Goal: Transaction & Acquisition: Obtain resource

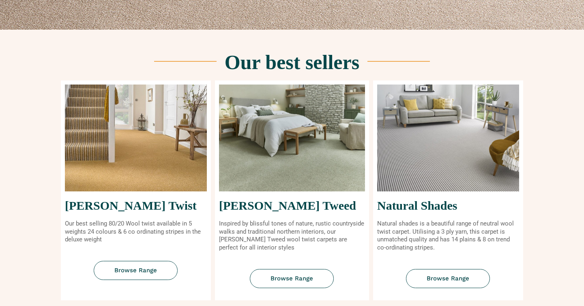
scroll to position [292, 0]
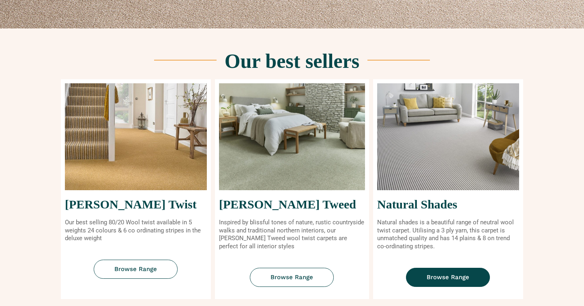
click at [443, 275] on span "Browse Range" at bounding box center [448, 277] width 43 height 6
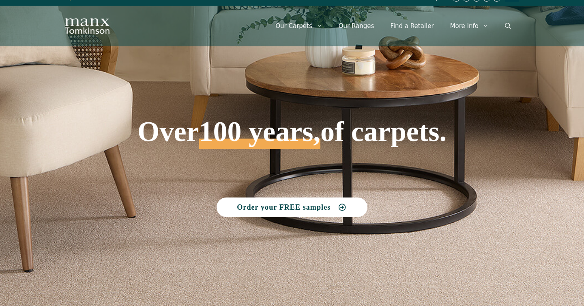
scroll to position [0, 0]
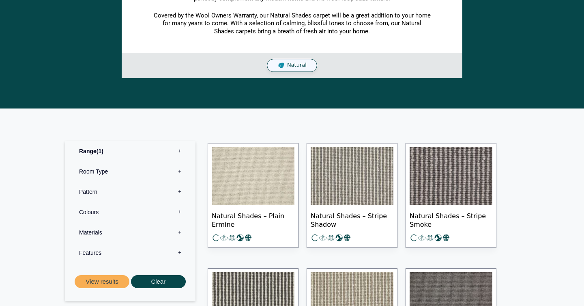
scroll to position [223, 0]
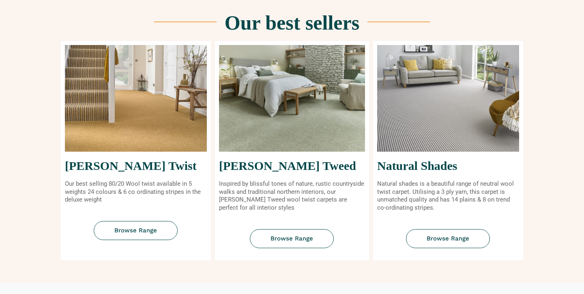
scroll to position [340, 0]
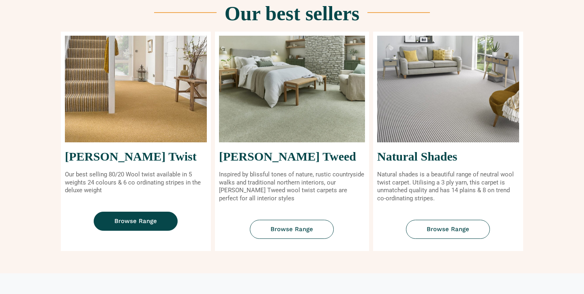
click at [156, 223] on span "Browse Range" at bounding box center [135, 221] width 43 height 6
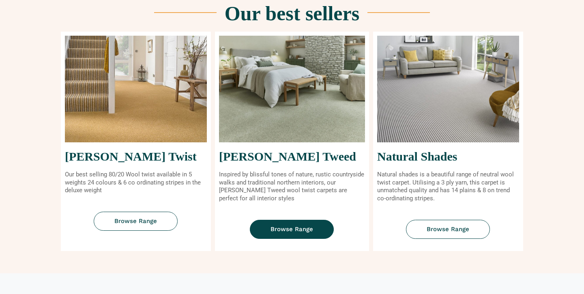
click at [315, 230] on link "Browse Range" at bounding box center [292, 229] width 84 height 19
click at [440, 124] on img at bounding box center [448, 89] width 142 height 107
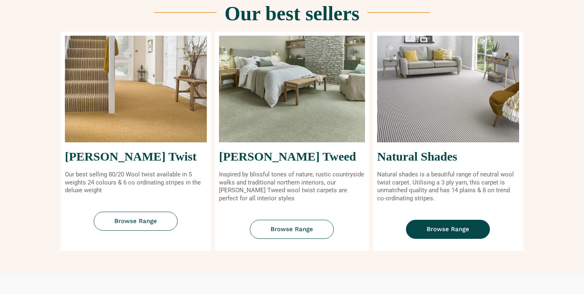
click at [437, 226] on span "Browse Range" at bounding box center [448, 229] width 43 height 6
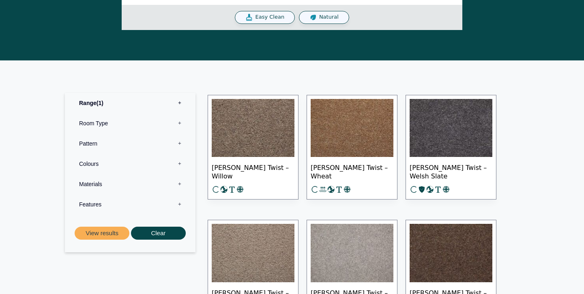
scroll to position [326, 0]
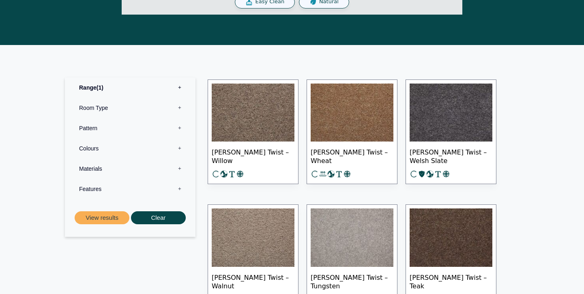
click at [110, 128] on label "Pattern 0" at bounding box center [130, 128] width 118 height 20
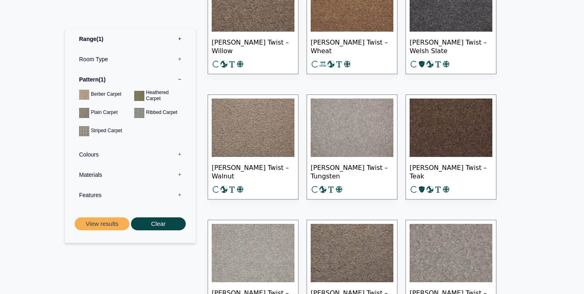
scroll to position [439, 0]
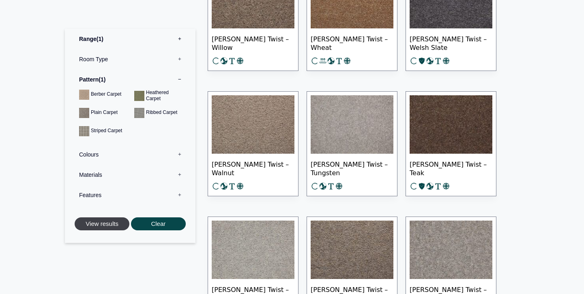
click at [113, 226] on button "View results" at bounding box center [102, 223] width 55 height 13
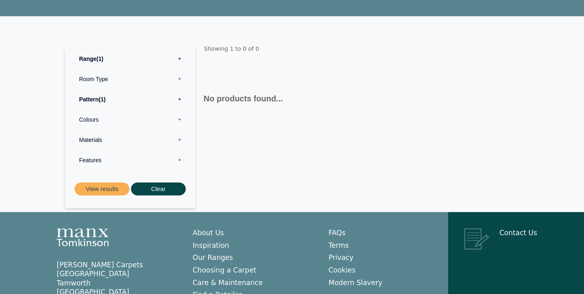
scroll to position [102, 0]
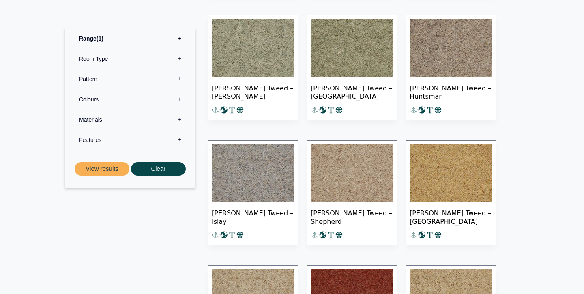
scroll to position [486, 0]
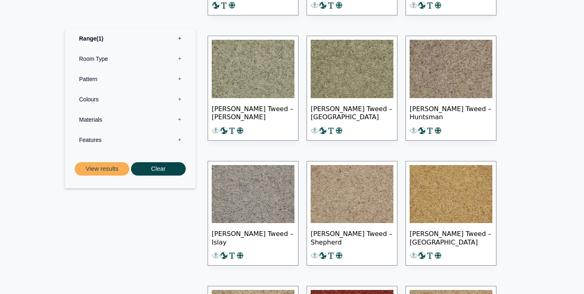
click at [101, 79] on label "Pattern 0" at bounding box center [130, 79] width 118 height 20
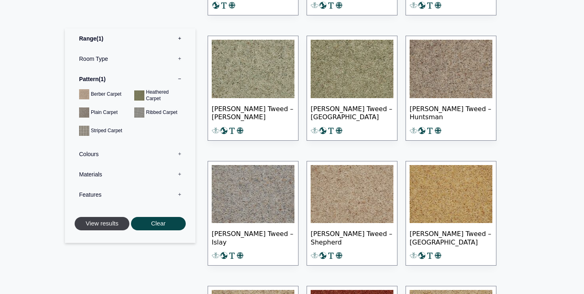
click at [104, 225] on button "View results" at bounding box center [102, 223] width 55 height 13
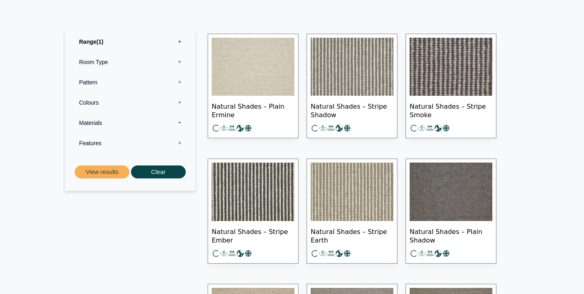
scroll to position [372, 0]
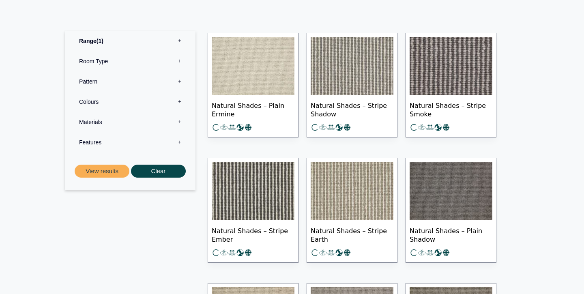
click at [243, 202] on img at bounding box center [253, 191] width 83 height 58
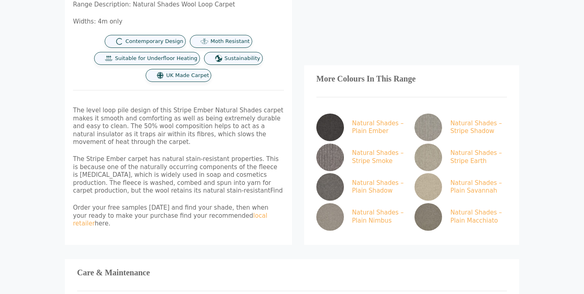
scroll to position [420, 0]
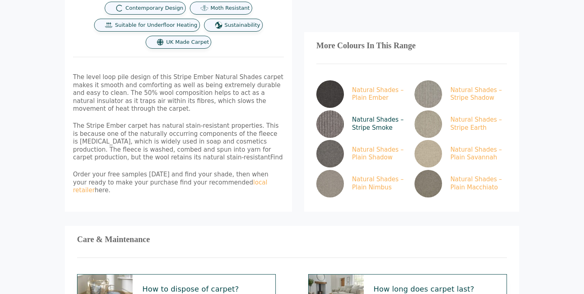
click at [396, 113] on link "Natural Shades – Stripe Smoke" at bounding box center [360, 124] width 89 height 28
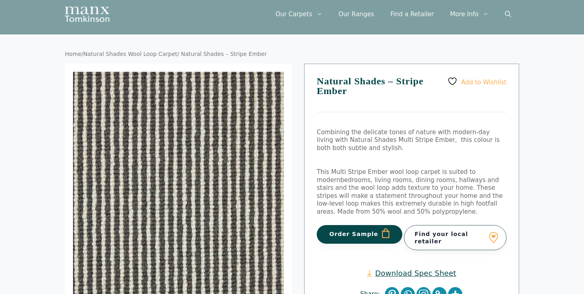
scroll to position [21, 0]
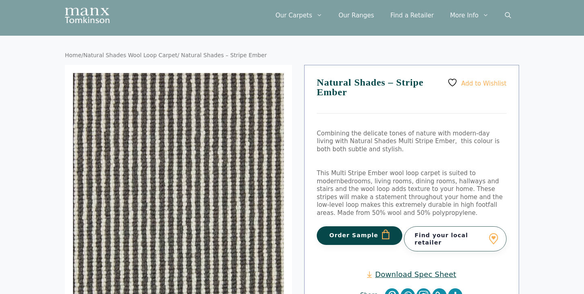
click at [340, 235] on button "Order Sample" at bounding box center [360, 235] width 86 height 19
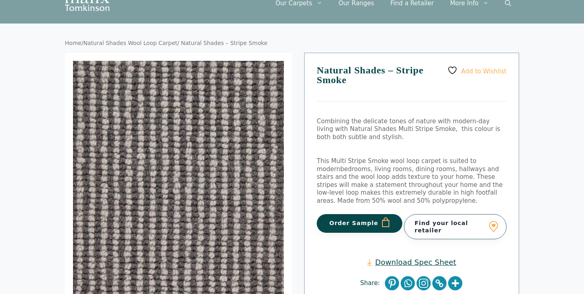
scroll to position [0, 0]
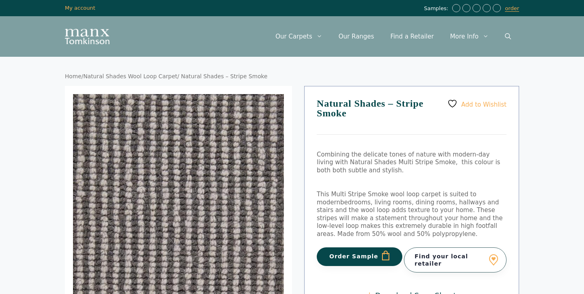
click at [336, 256] on button "Order Sample" at bounding box center [360, 256] width 86 height 19
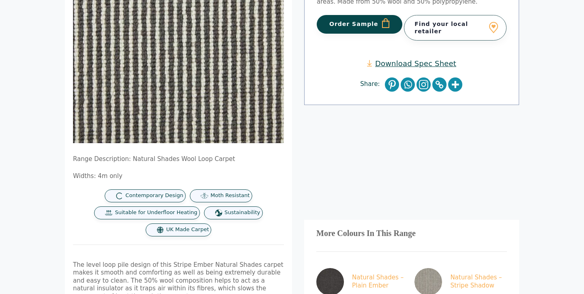
scroll to position [267, 0]
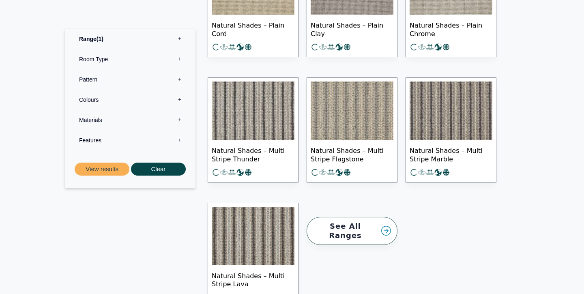
scroll to position [1074, 0]
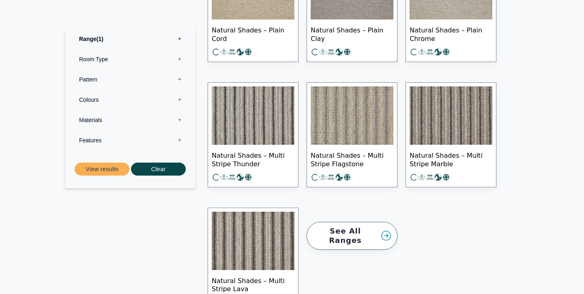
click at [469, 115] on img at bounding box center [451, 115] width 83 height 58
click at [276, 124] on img at bounding box center [253, 115] width 83 height 58
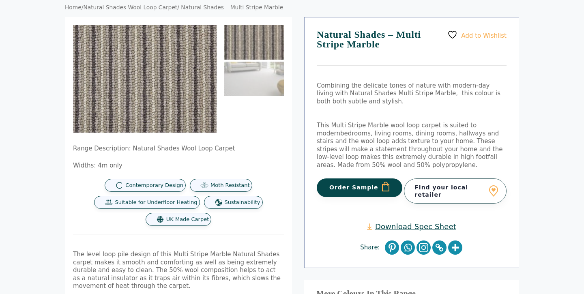
scroll to position [71, 0]
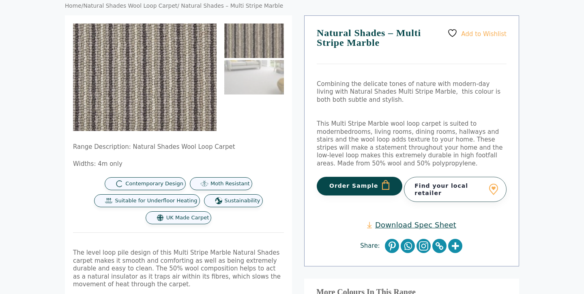
click at [357, 183] on button "Order Sample" at bounding box center [360, 186] width 86 height 19
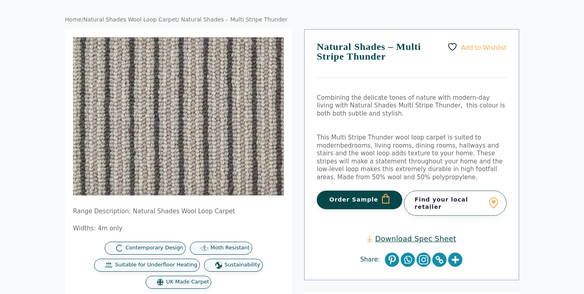
scroll to position [84, 0]
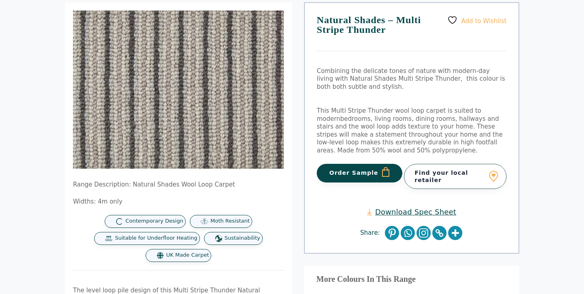
click at [359, 173] on button "Order Sample" at bounding box center [360, 173] width 86 height 19
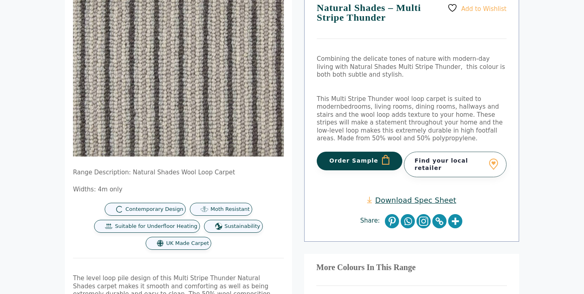
scroll to position [137, 0]
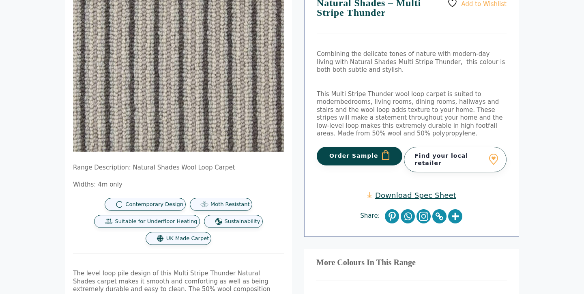
click at [346, 156] on button "Order Sample" at bounding box center [360, 156] width 86 height 19
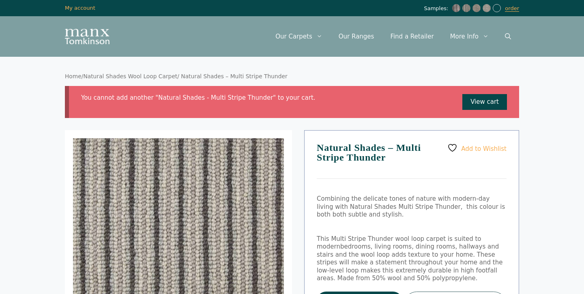
click at [489, 10] on img at bounding box center [487, 8] width 8 height 8
click at [498, 104] on link "View cart" at bounding box center [485, 102] width 45 height 16
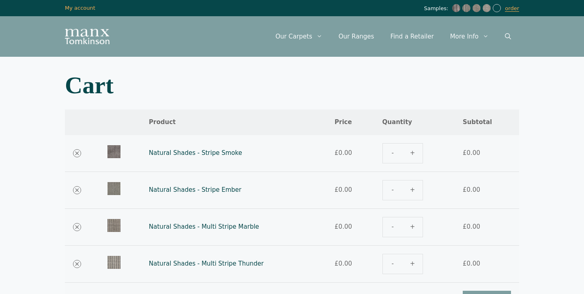
click at [541, 139] on body "Skip to content Samples: order My Account My account Menu Menu Our Carpets View…" at bounding box center [292, 297] width 584 height 594
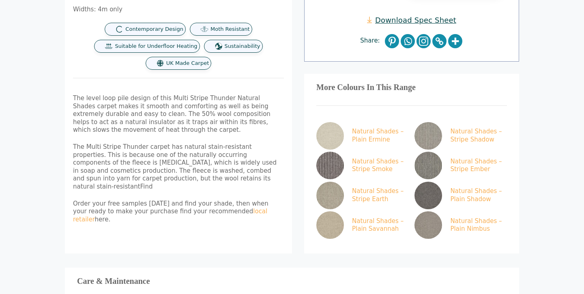
scroll to position [325, 0]
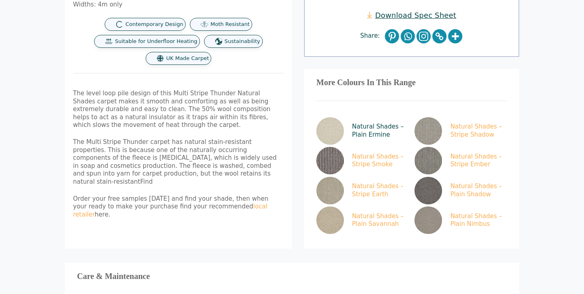
click at [360, 124] on link "Natural Shades – Plain Ermine" at bounding box center [360, 131] width 89 height 28
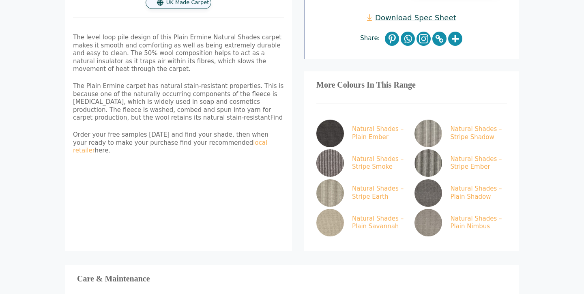
scroll to position [311, 0]
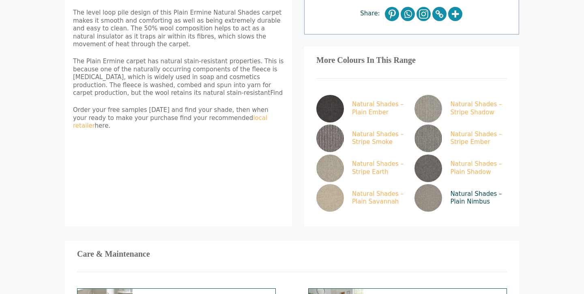
click at [432, 185] on img at bounding box center [429, 198] width 28 height 28
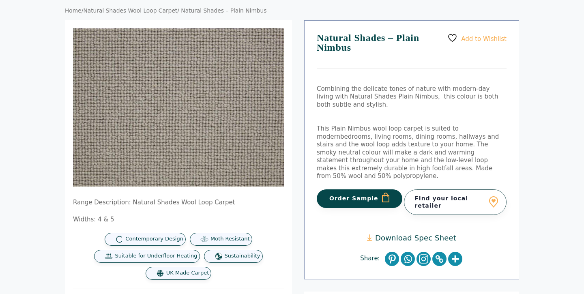
scroll to position [67, 0]
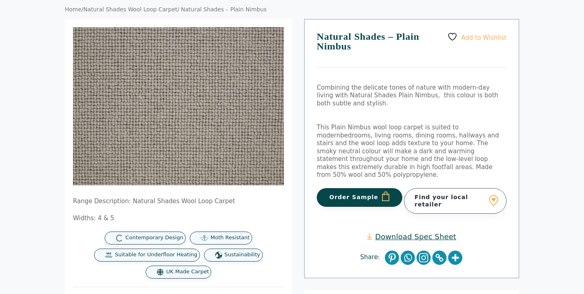
click at [365, 188] on button "Order Sample" at bounding box center [360, 197] width 86 height 19
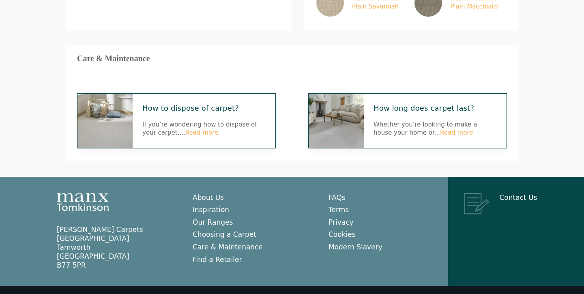
scroll to position [542, 0]
